Goal: Navigation & Orientation: Find specific page/section

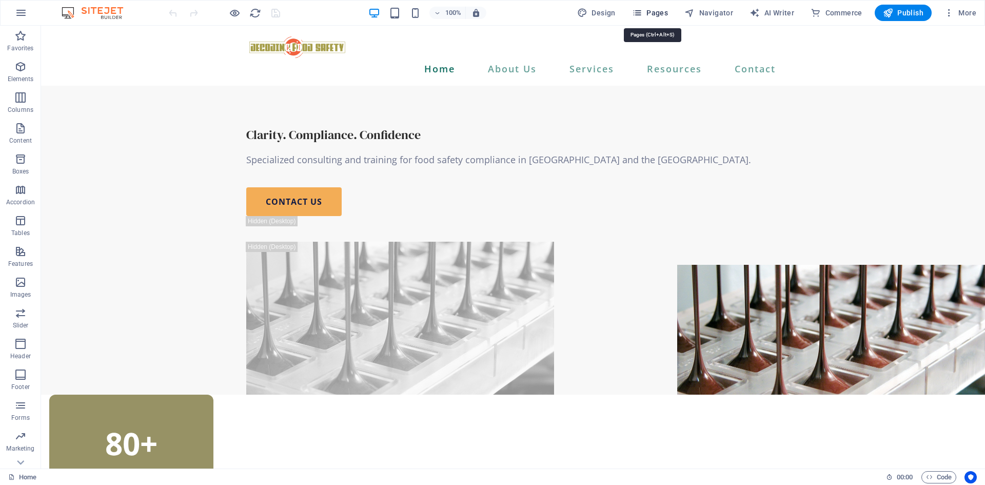
click at [667, 11] on span "Pages" at bounding box center [650, 13] width 36 height 10
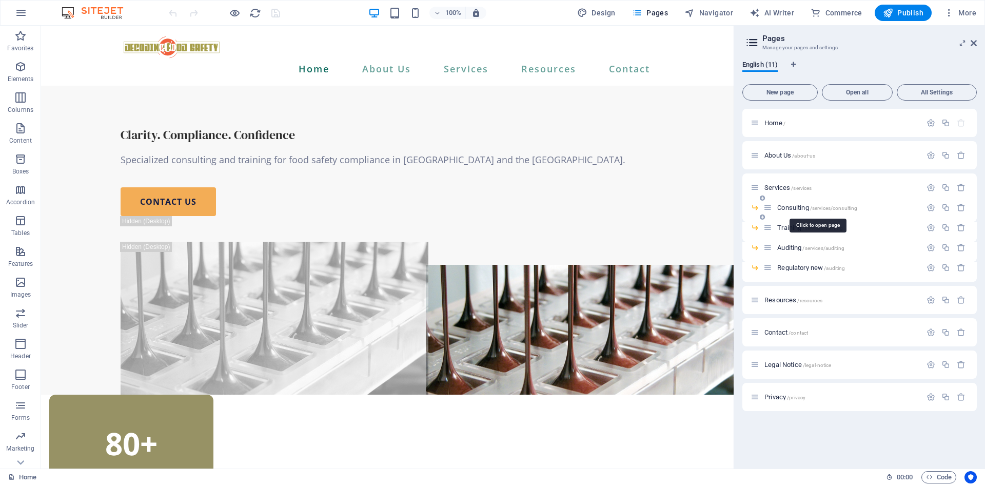
click at [800, 210] on span "Consulting /services/consulting" at bounding box center [817, 208] width 80 height 8
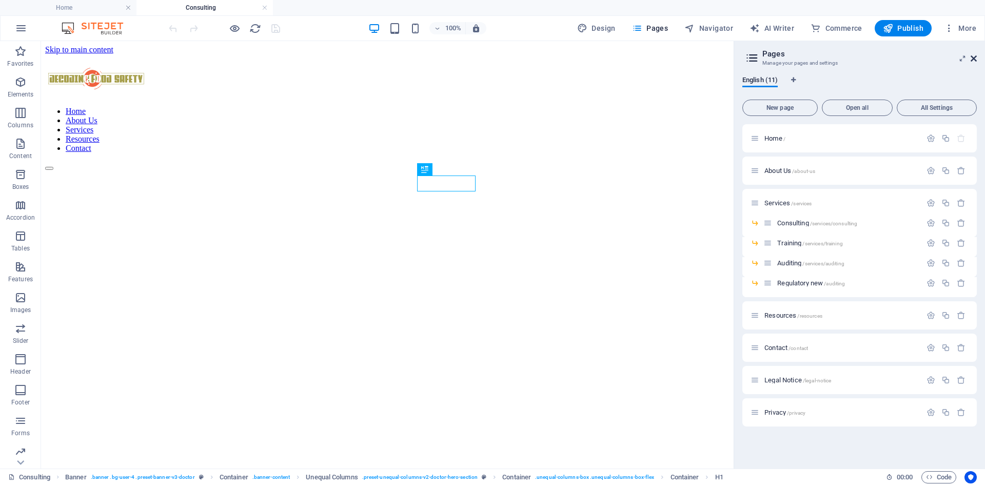
click at [976, 59] on icon at bounding box center [973, 58] width 6 height 8
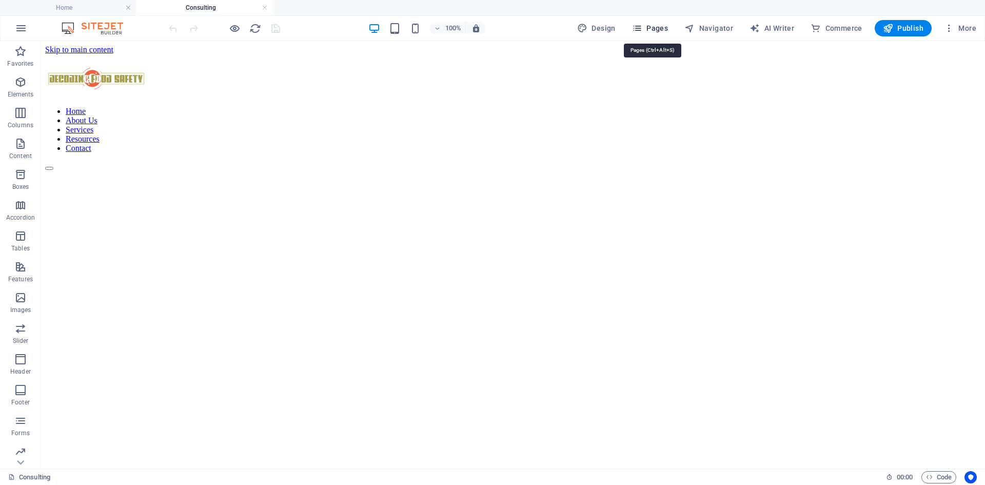
click at [650, 30] on span "Pages" at bounding box center [650, 28] width 36 height 10
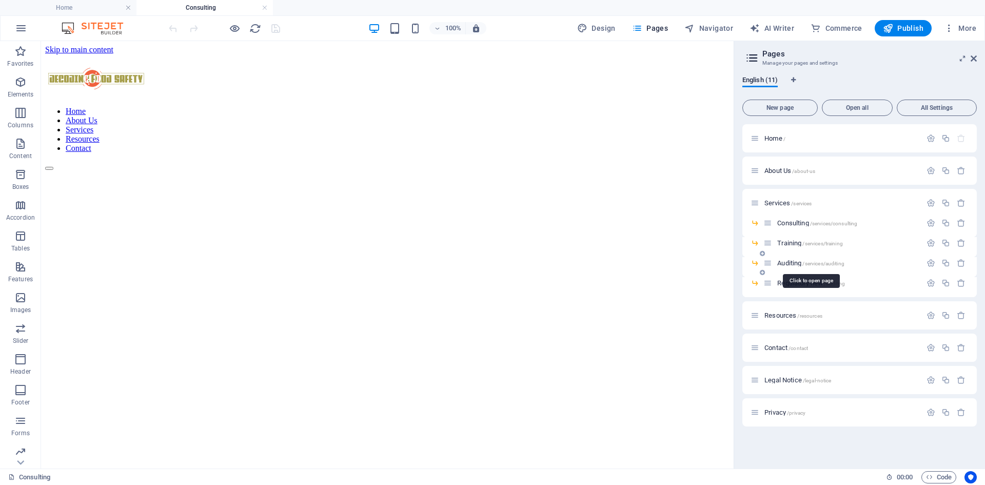
click at [799, 262] on span "Auditing /services/auditing" at bounding box center [810, 263] width 67 height 8
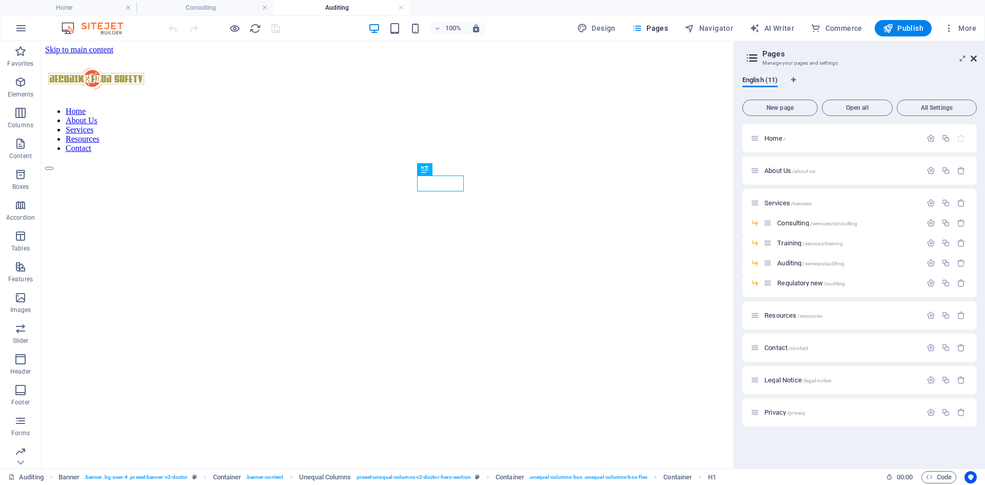
click at [975, 59] on icon at bounding box center [973, 58] width 6 height 8
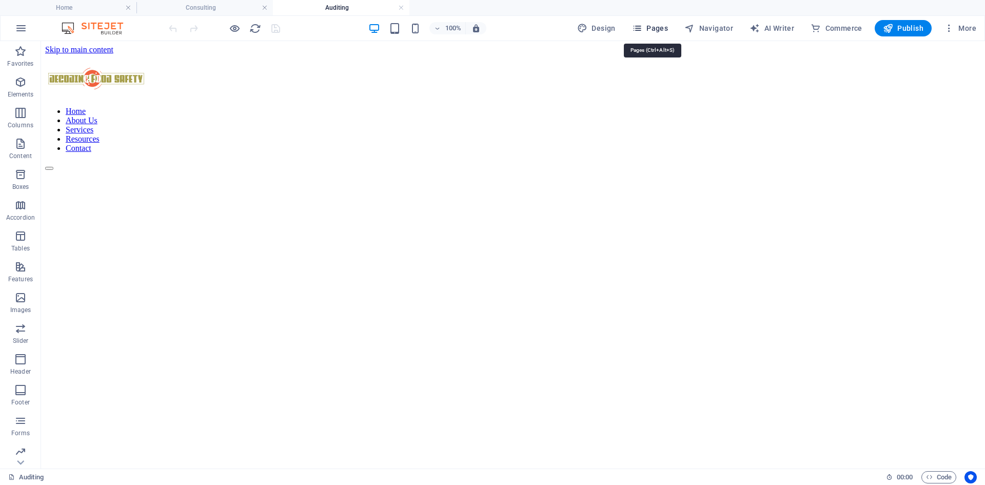
click at [658, 27] on span "Pages" at bounding box center [650, 28] width 36 height 10
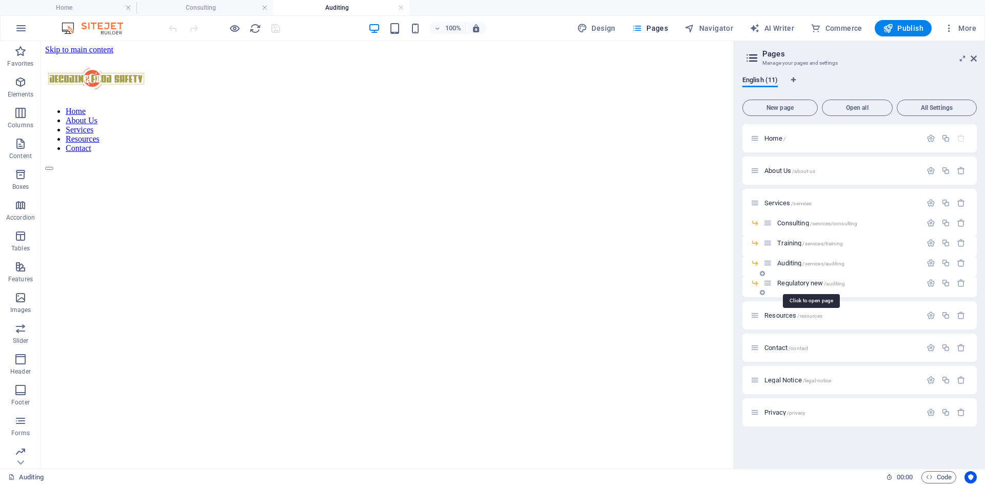
click at [794, 280] on span "Regulatory new /auditing" at bounding box center [811, 283] width 68 height 8
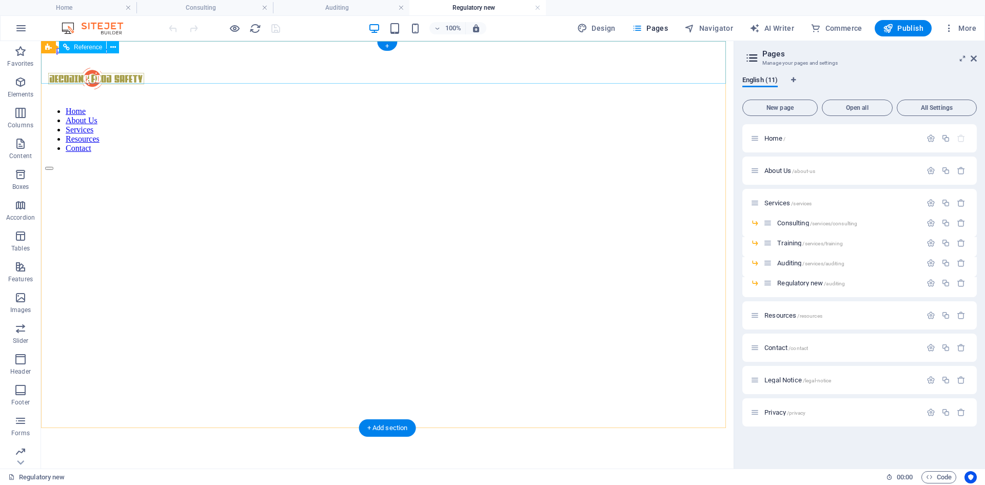
click at [307, 107] on nav "Home About Us Services Resources Contact" at bounding box center [387, 130] width 684 height 46
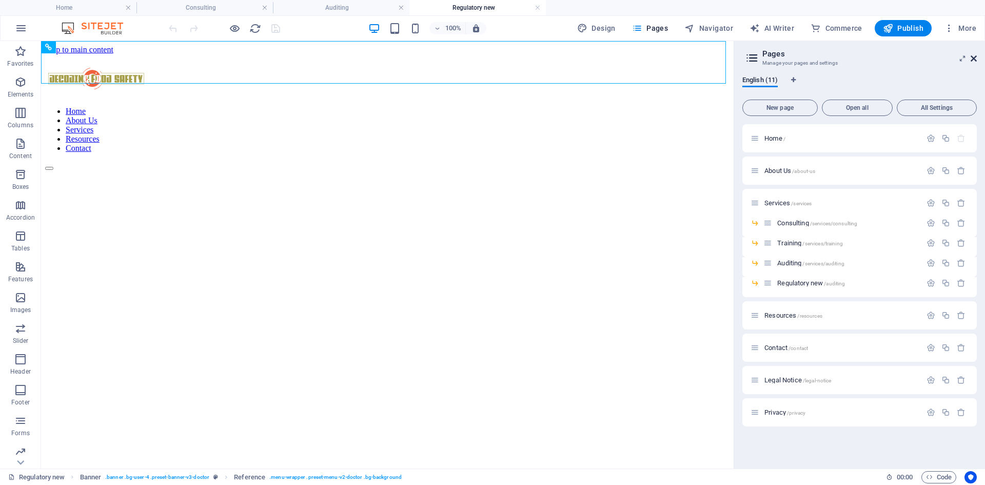
click at [974, 62] on icon at bounding box center [973, 58] width 6 height 8
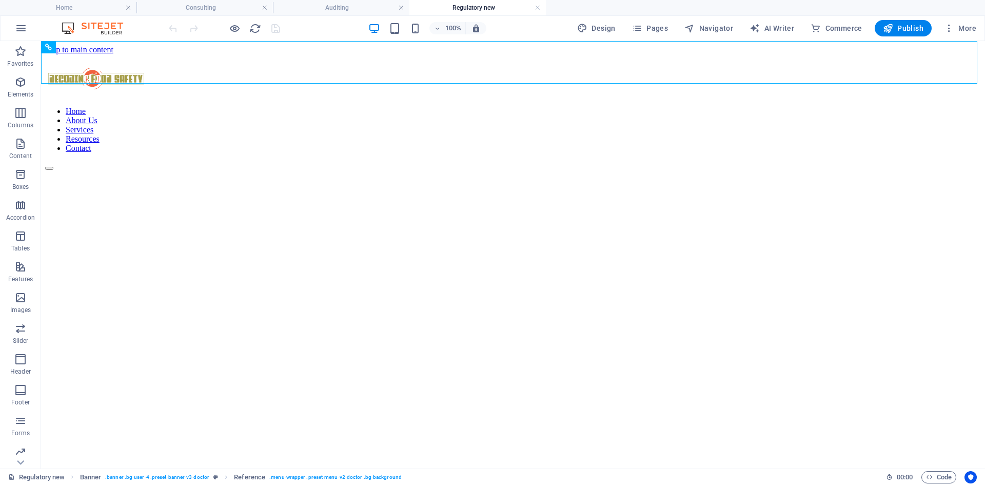
click at [43, 7] on h4 "Home" at bounding box center [68, 7] width 136 height 11
